Goal: Transaction & Acquisition: Subscribe to service/newsletter

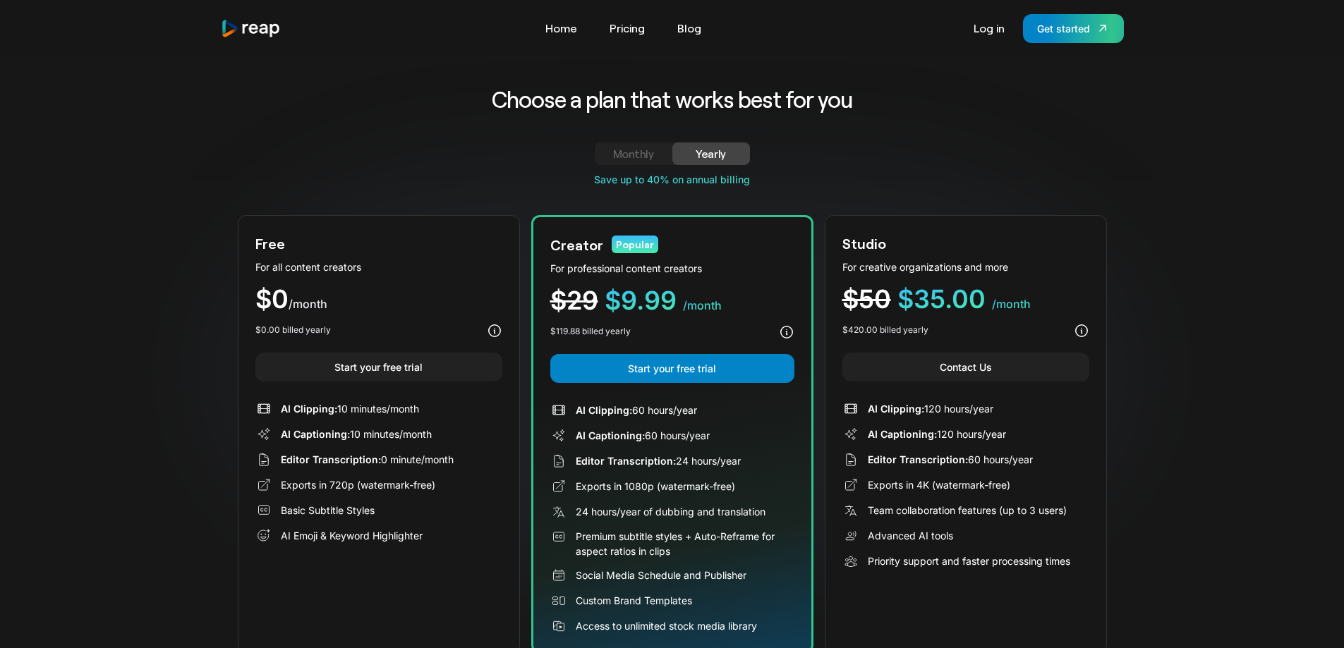
click at [643, 155] on div "Monthly" at bounding box center [634, 153] width 44 height 17
click at [713, 152] on div "Yearly" at bounding box center [711, 153] width 44 height 17
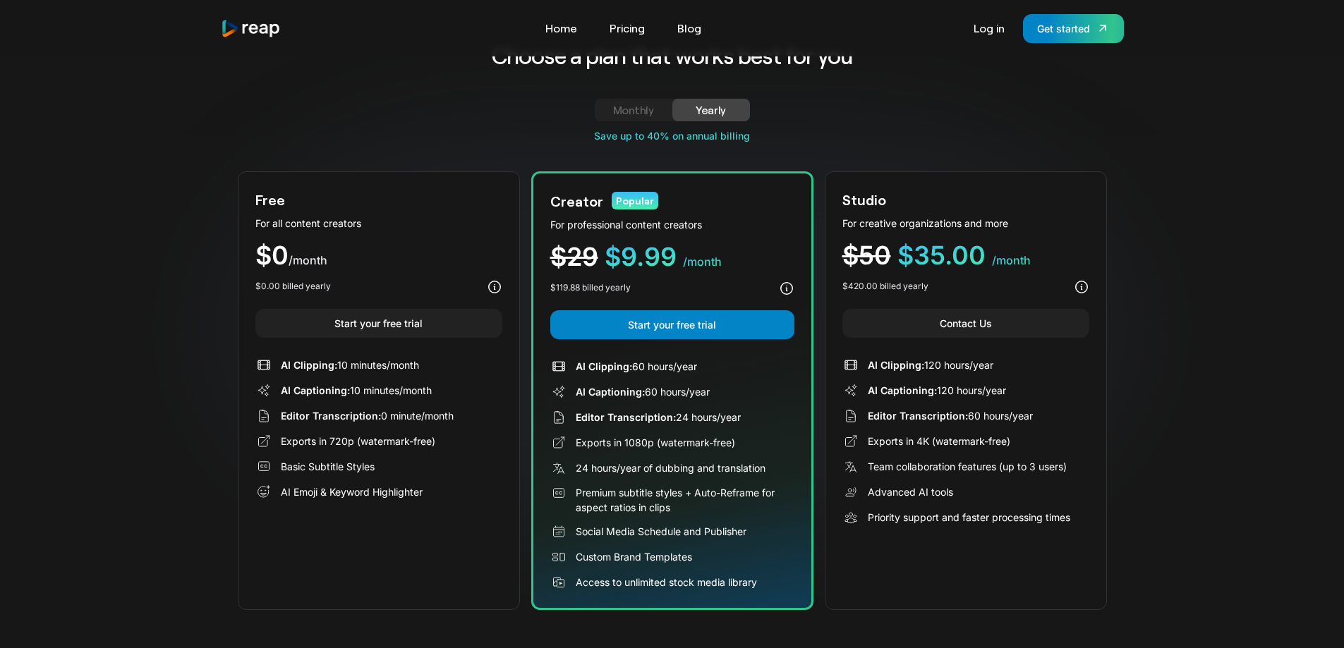
scroll to position [44, 0]
click at [645, 120] on link "Monthly" at bounding box center [634, 109] width 78 height 23
click at [705, 116] on div "Yearly" at bounding box center [711, 109] width 44 height 17
click at [641, 111] on div "Monthly" at bounding box center [634, 109] width 44 height 17
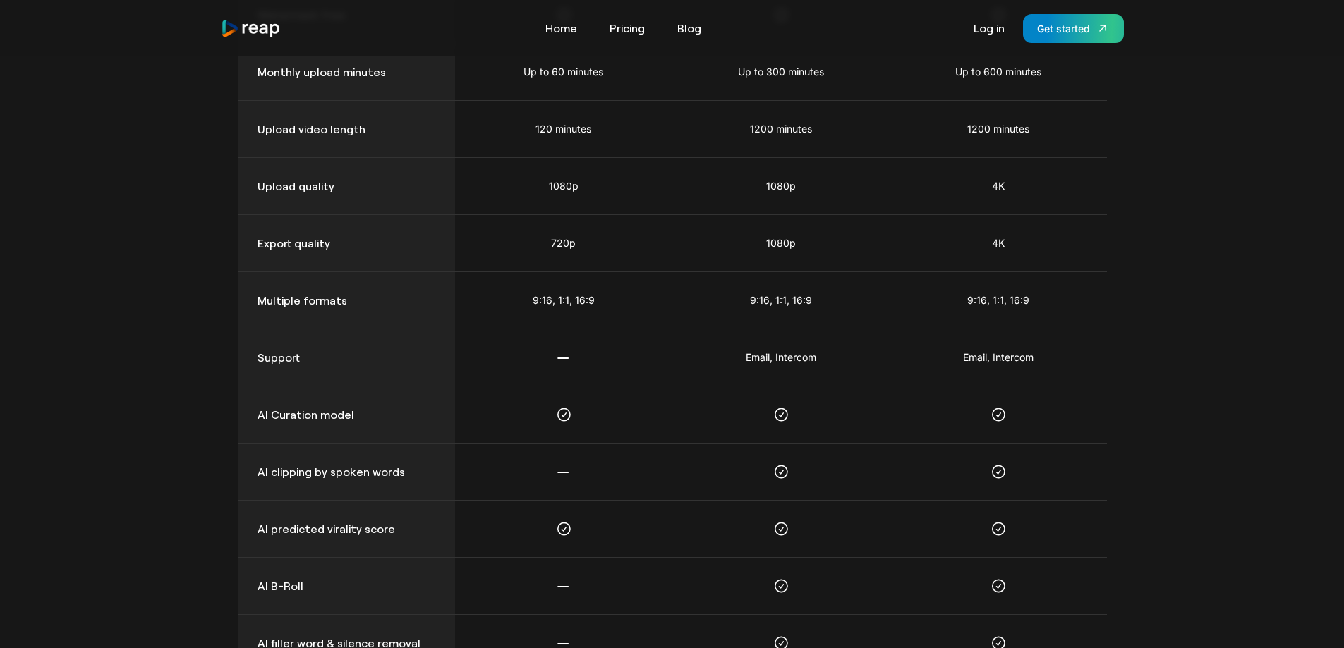
scroll to position [1026, 0]
click at [250, 28] on img "home" at bounding box center [251, 28] width 61 height 19
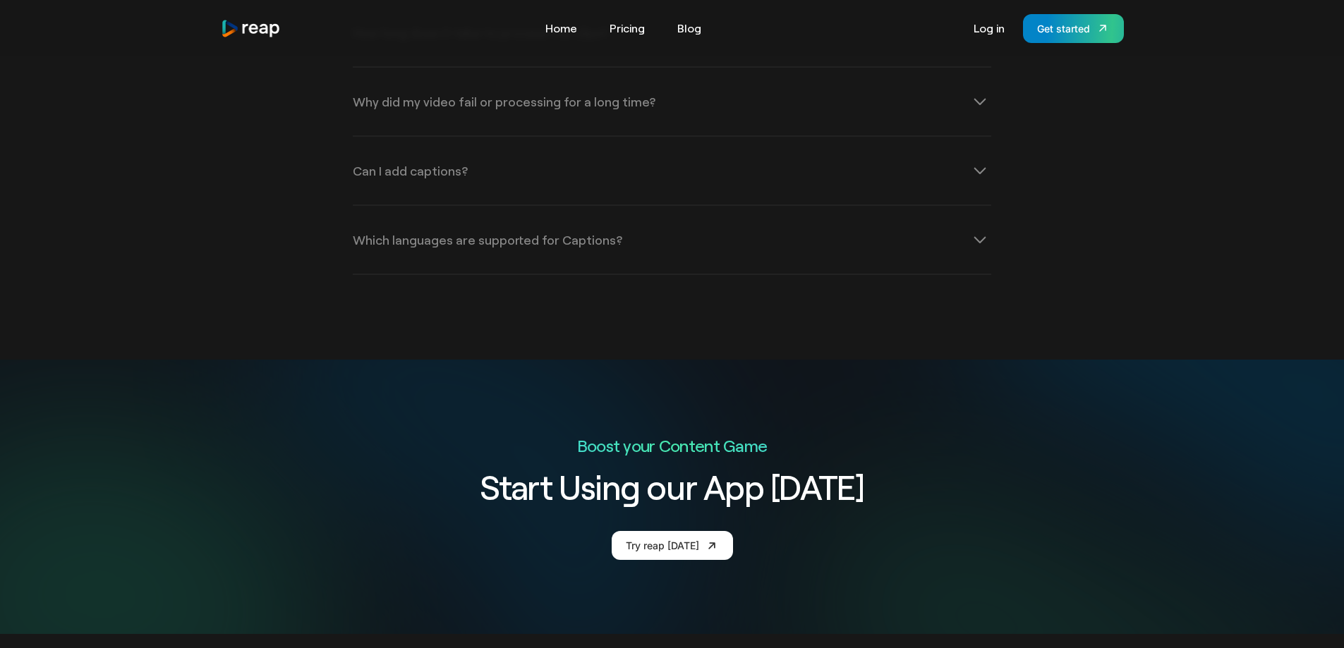
scroll to position [5077, 0]
